Goal: Book appointment/travel/reservation

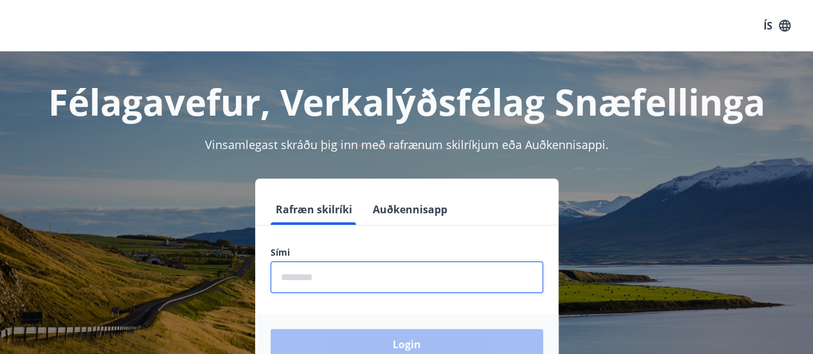
click at [364, 283] on input "phone" at bounding box center [407, 277] width 272 height 31
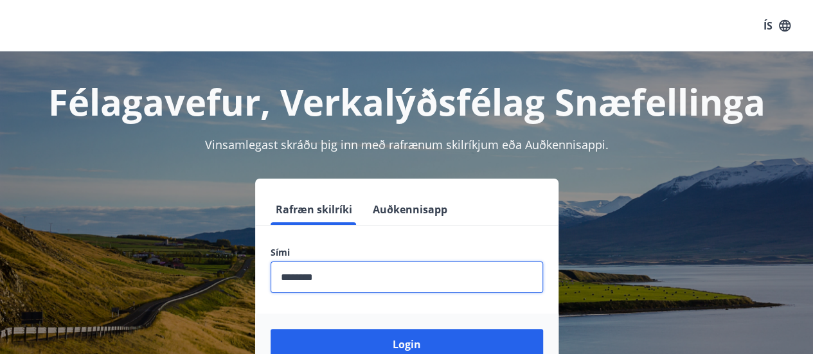
type input "********"
click at [271, 329] on button "Login" at bounding box center [407, 344] width 272 height 31
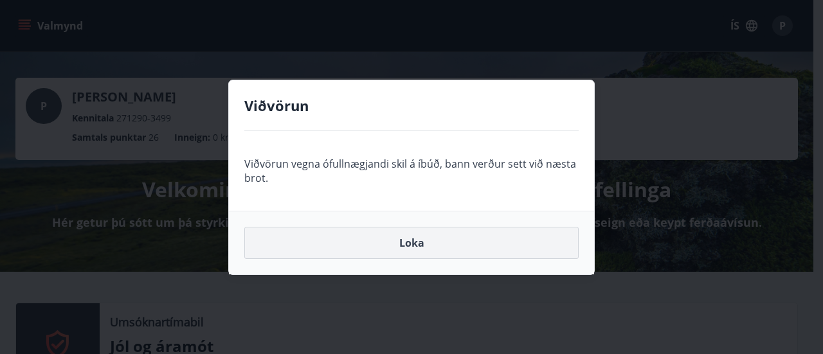
click at [449, 247] on button "Loka" at bounding box center [411, 243] width 334 height 32
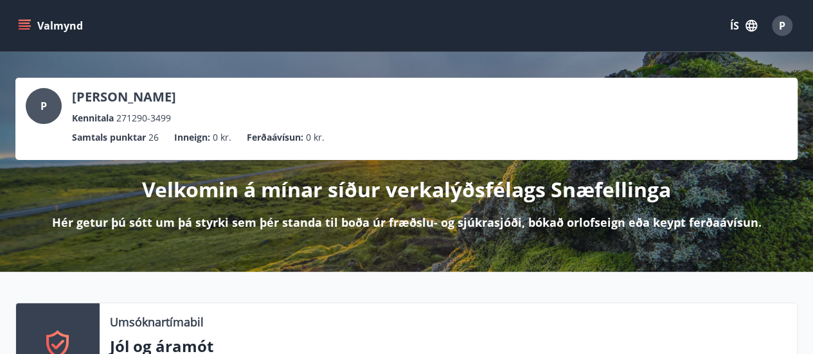
click at [28, 31] on icon "menu" at bounding box center [24, 25] width 13 height 13
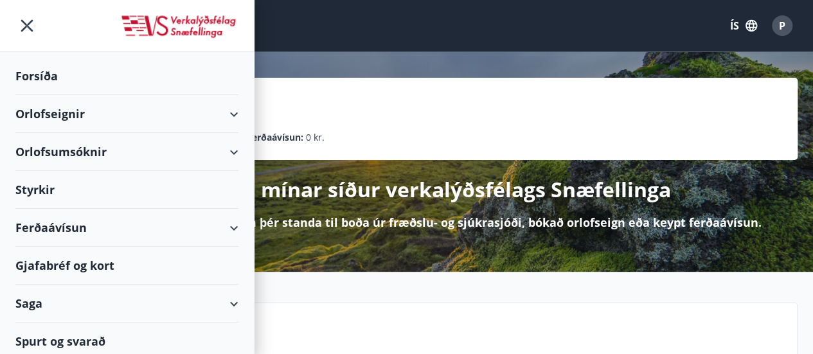
click at [103, 107] on div "Orlofseignir" at bounding box center [126, 114] width 223 height 38
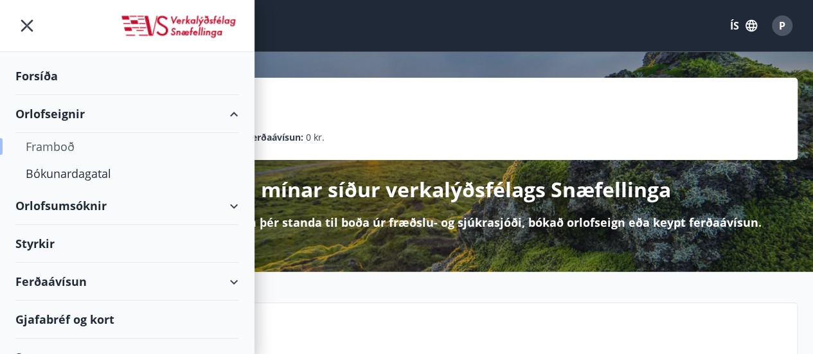
click at [61, 138] on div "Framboð" at bounding box center [127, 146] width 202 height 27
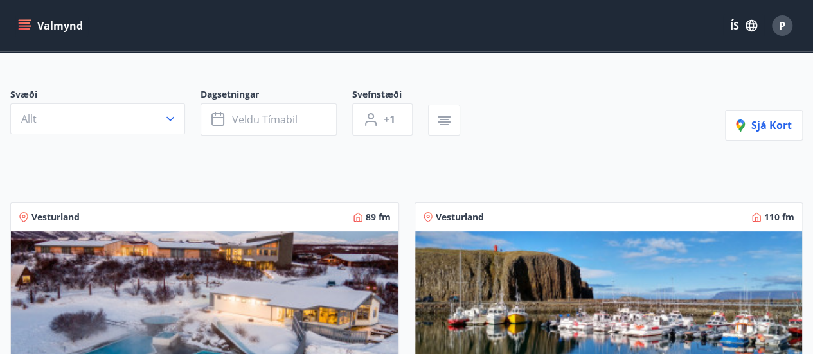
scroll to position [129, 0]
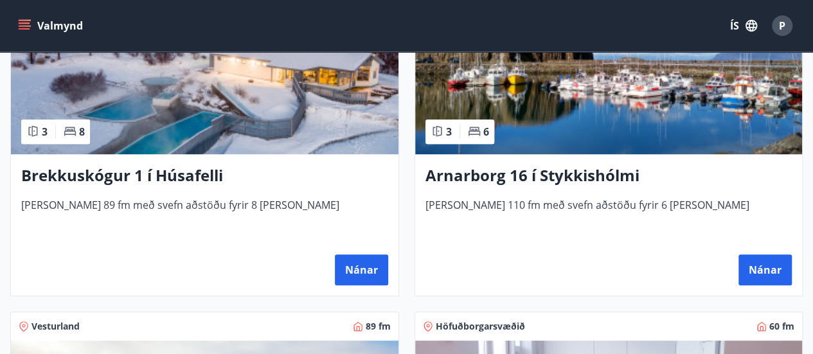
click at [571, 145] on img at bounding box center [609, 73] width 388 height 162
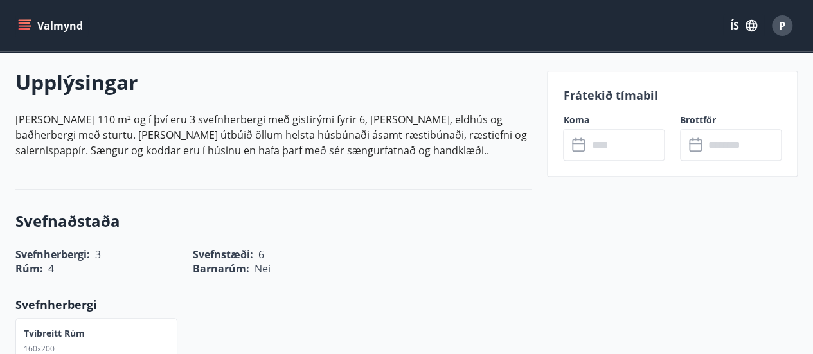
scroll to position [386, 0]
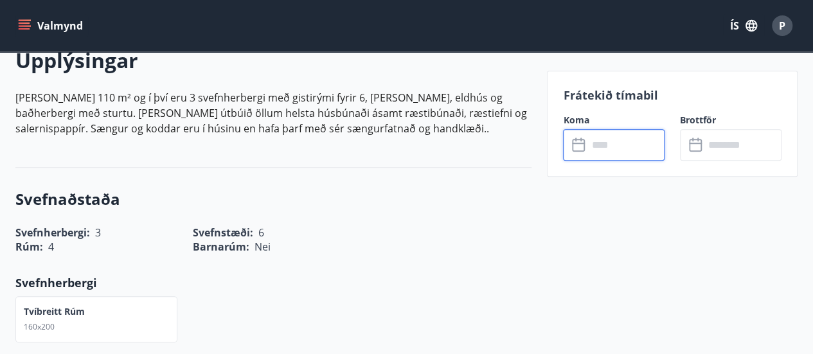
click at [614, 156] on input "text" at bounding box center [625, 144] width 77 height 31
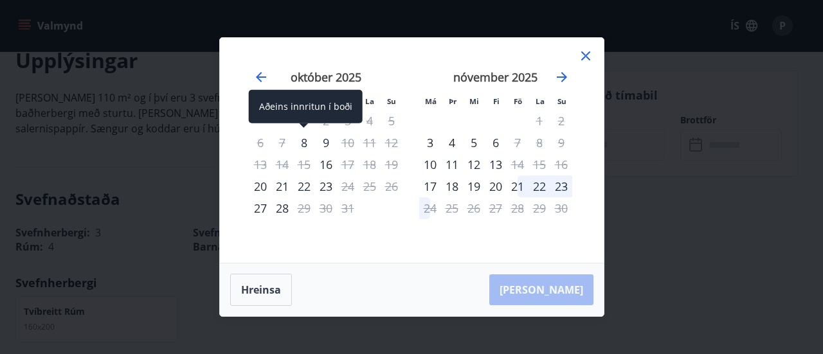
click at [306, 147] on div "8" at bounding box center [304, 143] width 22 height 22
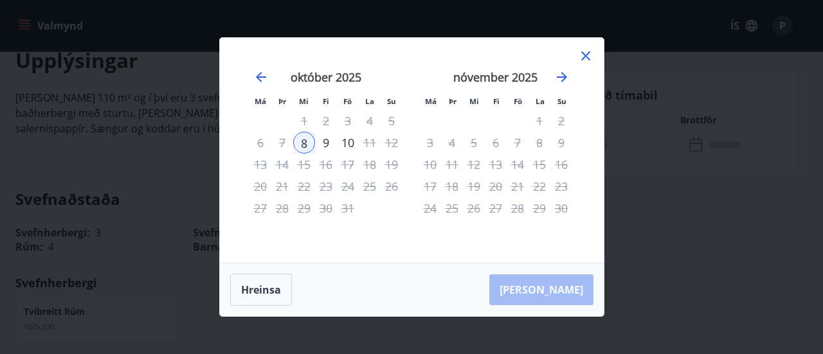
click at [325, 147] on div "9" at bounding box center [326, 143] width 22 height 22
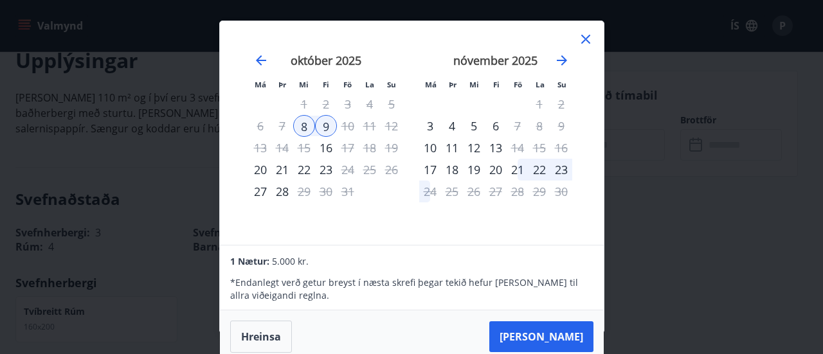
click at [325, 121] on div "9" at bounding box center [326, 126] width 22 height 22
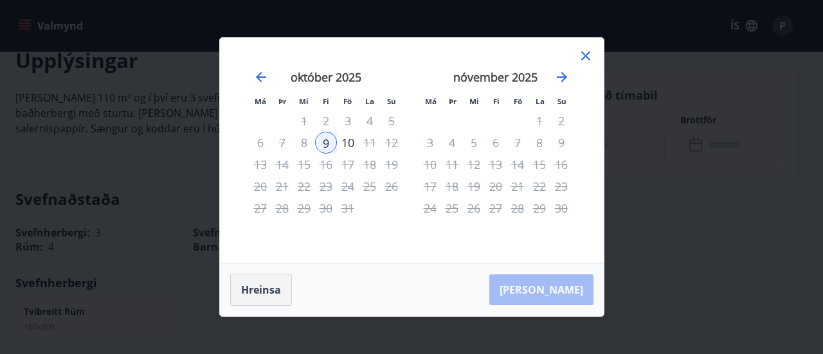
click at [257, 302] on button "Hreinsa" at bounding box center [261, 290] width 62 height 32
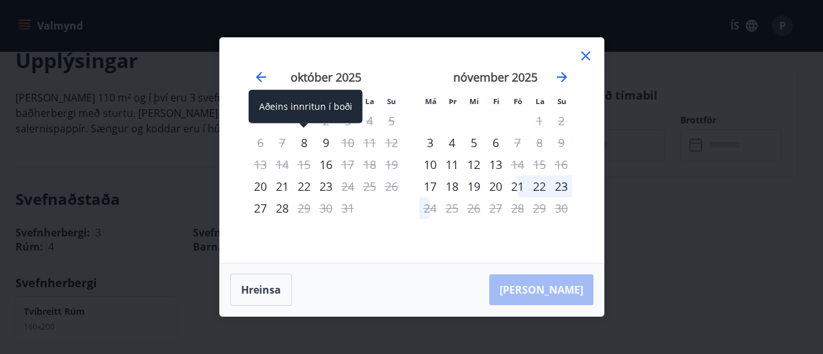
click at [307, 145] on div "8" at bounding box center [304, 143] width 22 height 22
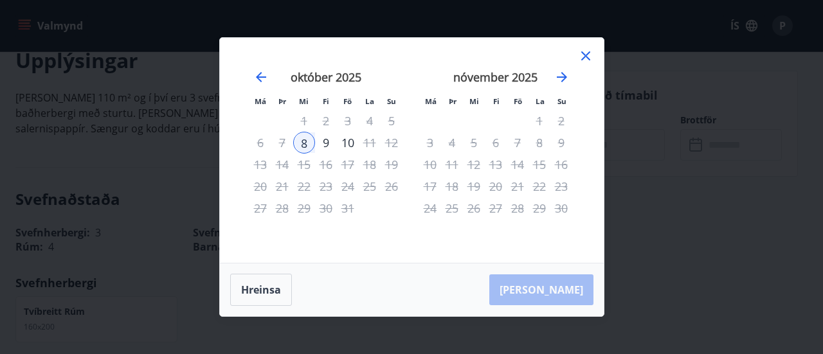
click at [329, 150] on div "9" at bounding box center [326, 143] width 22 height 22
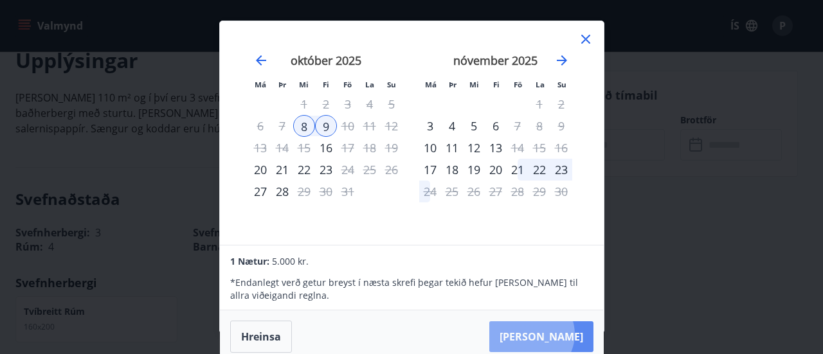
click at [570, 334] on button "Taka Frá" at bounding box center [541, 336] width 104 height 31
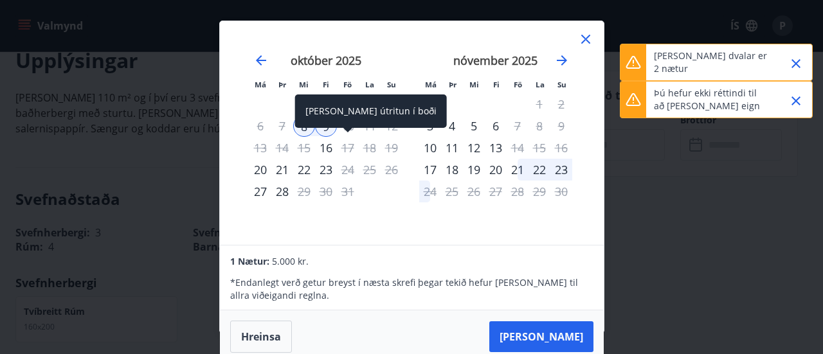
click at [344, 119] on div "Aðeins útritun í boði" at bounding box center [371, 110] width 152 height 33
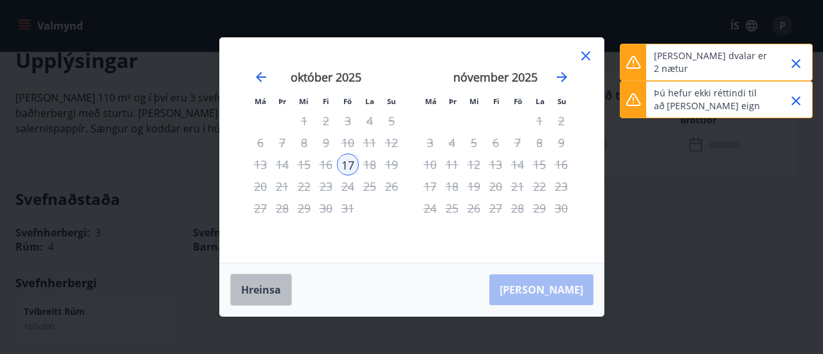
click at [272, 278] on button "Hreinsa" at bounding box center [261, 290] width 62 height 32
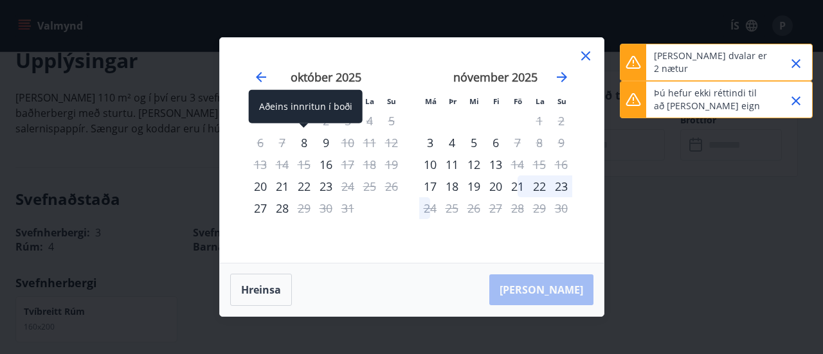
click at [304, 143] on div "8" at bounding box center [304, 143] width 22 height 22
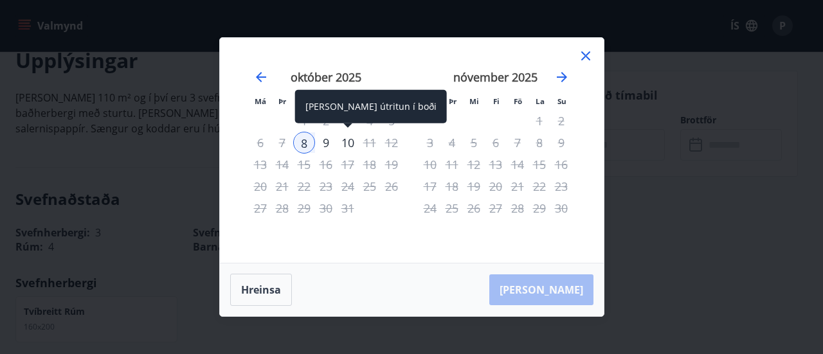
click at [343, 141] on div "10" at bounding box center [348, 143] width 22 height 22
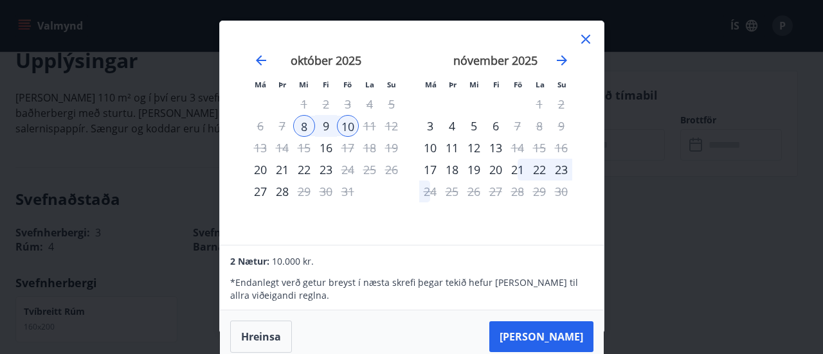
click at [587, 40] on icon at bounding box center [585, 38] width 15 height 15
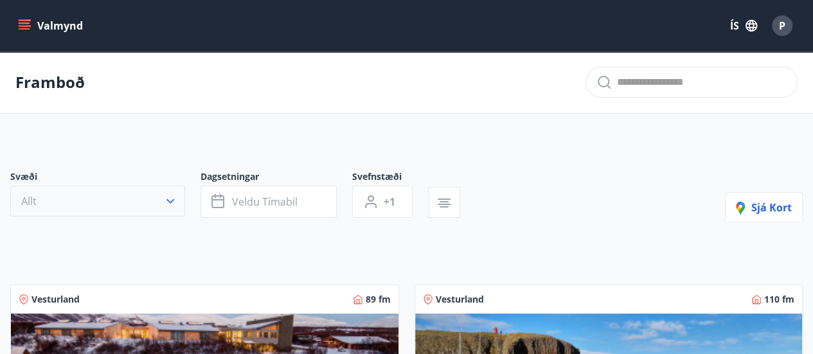
click at [119, 201] on button "Allt" at bounding box center [97, 201] width 175 height 31
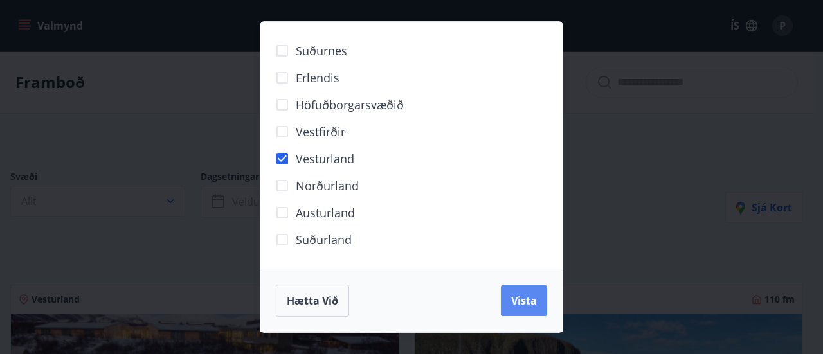
click at [531, 307] on span "Vista" at bounding box center [524, 301] width 26 height 14
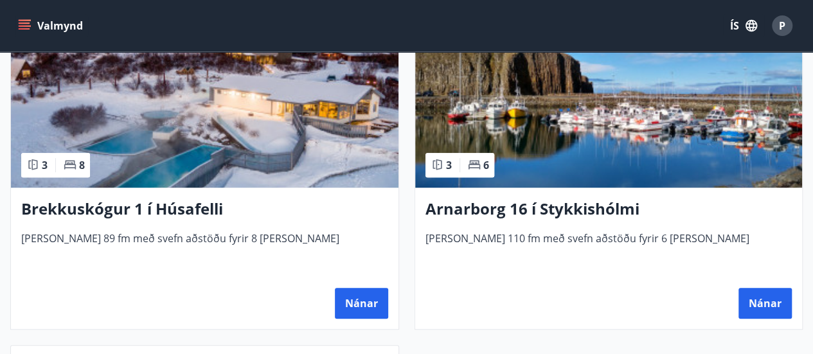
scroll to position [233, 0]
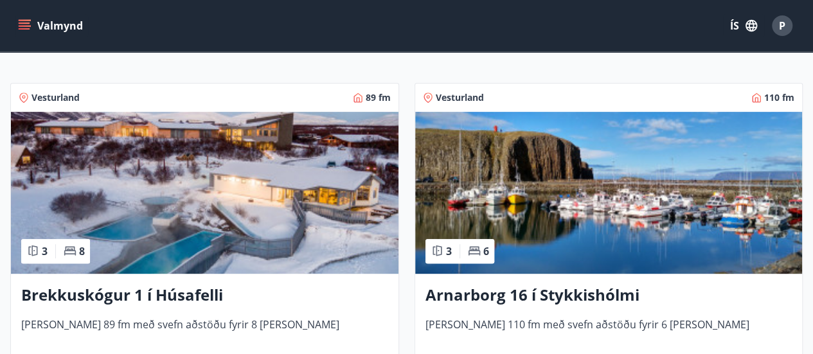
click at [272, 213] on img at bounding box center [205, 193] width 388 height 162
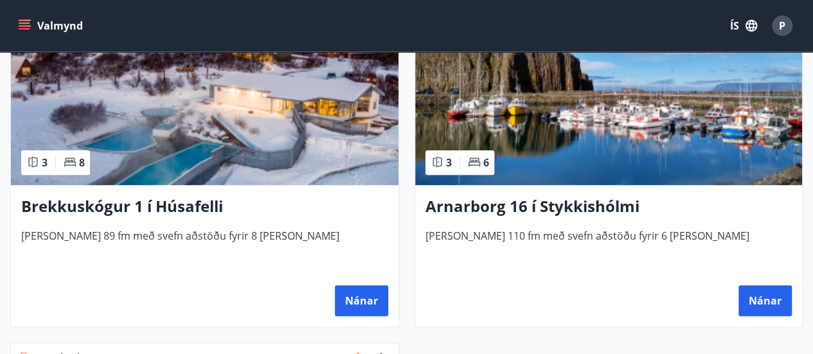
click at [551, 124] on img at bounding box center [609, 104] width 388 height 162
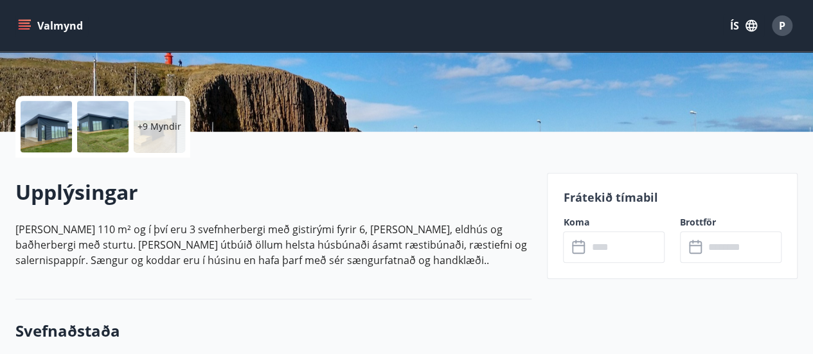
scroll to position [257, 0]
